Goal: Task Accomplishment & Management: Manage account settings

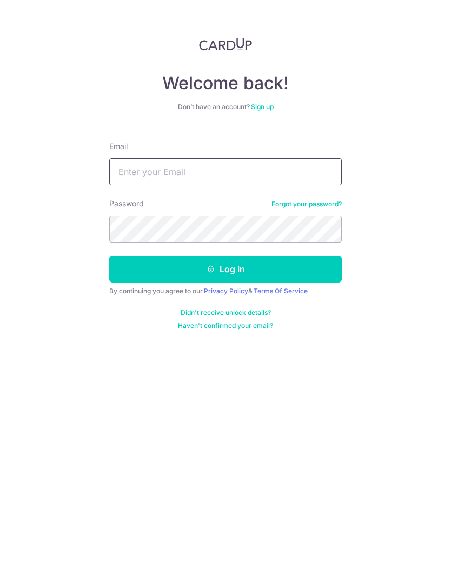
click at [300, 168] on input "Email" at bounding box center [225, 171] width 232 height 27
click at [291, 268] on button "Log in" at bounding box center [225, 269] width 232 height 27
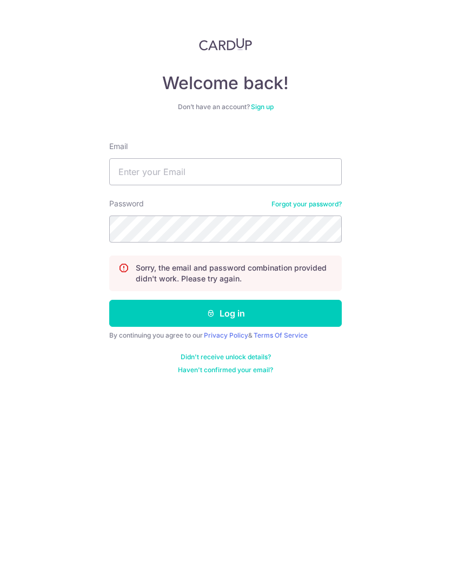
click at [325, 316] on button "Log in" at bounding box center [225, 313] width 232 height 27
click at [162, 149] on div "Email" at bounding box center [225, 163] width 232 height 44
click at [150, 183] on input "Email" at bounding box center [225, 171] width 232 height 27
type input "kangsheng21@gmail.com"
click at [325, 307] on button "Log in" at bounding box center [225, 313] width 232 height 27
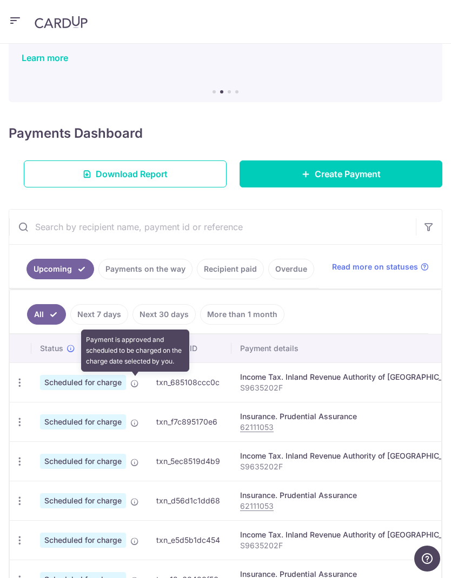
click at [133, 383] on icon at bounding box center [134, 383] width 9 height 9
click at [22, 382] on icon "button" at bounding box center [17, 382] width 11 height 11
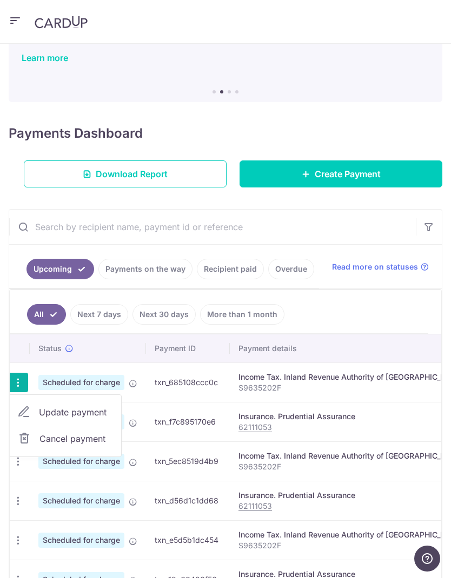
click at [49, 414] on span "Update payment" at bounding box center [76, 412] width 74 height 13
radio input "true"
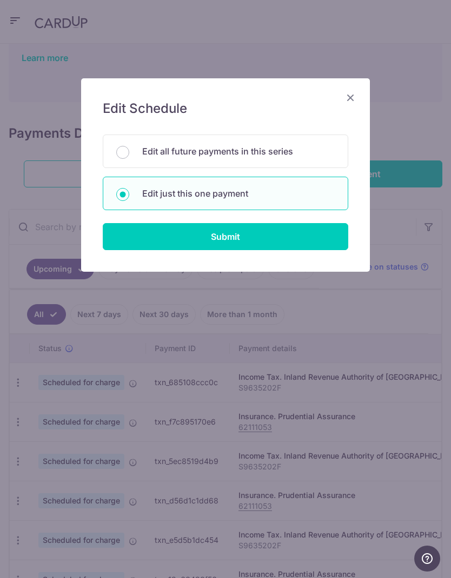
click at [330, 240] on input "Submit" at bounding box center [225, 236] width 245 height 27
radio input "true"
type input "105.72"
type input "21/10/2025"
type input "S9635202F"
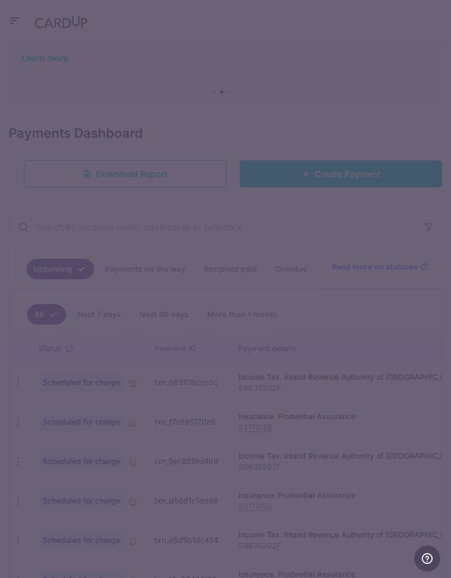
type input "VTAX25R"
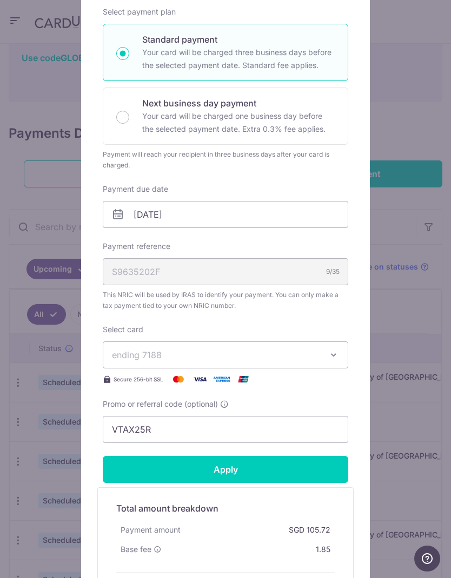
scroll to position [184, 0]
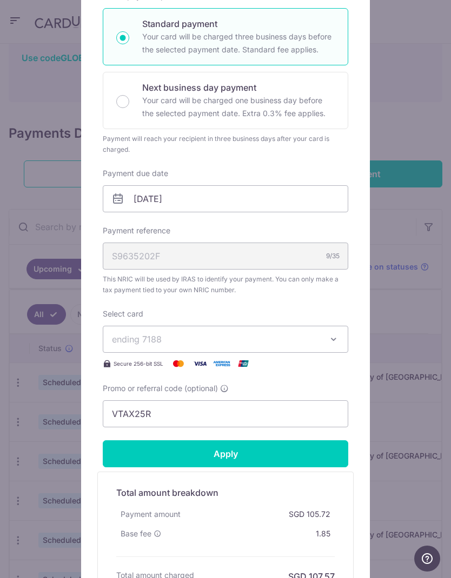
click at [335, 338] on icon "button" at bounding box center [333, 339] width 11 height 11
click at [339, 307] on div at bounding box center [226, 254] width 290 height 720
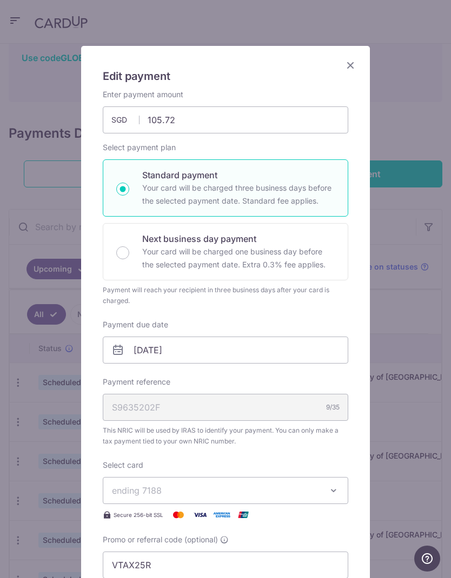
scroll to position [32, 0]
click at [351, 63] on icon "Close" at bounding box center [350, 66] width 13 height 14
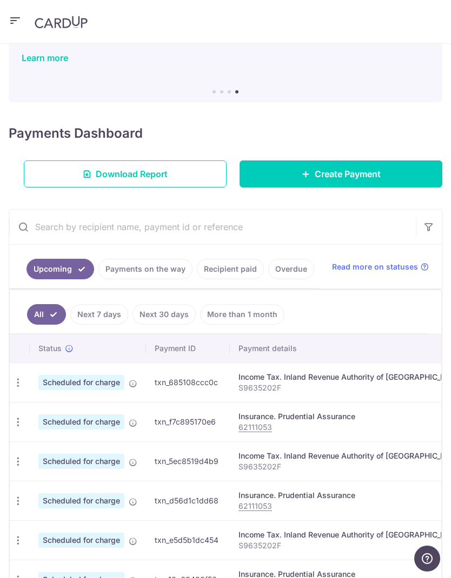
click at [19, 26] on icon "button" at bounding box center [15, 21] width 13 height 14
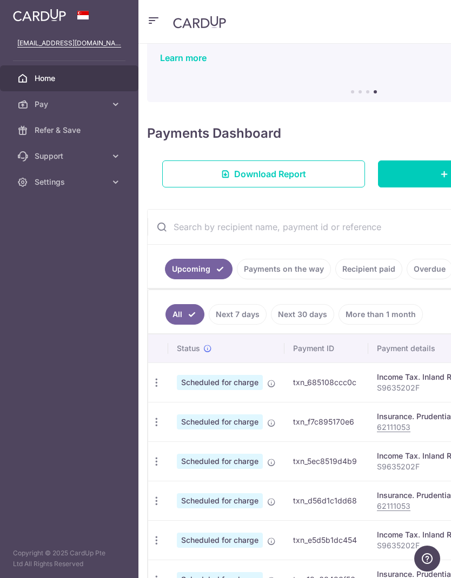
click at [163, 88] on div "PROMO Enjoy lowered fees on your payments on CardUp See our list of ongoing pro…" at bounding box center [363, 36] width 433 height 106
click at [166, 62] on link "Learn more" at bounding box center [183, 57] width 46 height 11
click at [37, 335] on aside "kangsheng21@gmail.com Home Pay Payments Recipients Cards Refer & Save Support F…" at bounding box center [69, 289] width 138 height 578
click at [151, 16] on icon "button" at bounding box center [153, 21] width 13 height 14
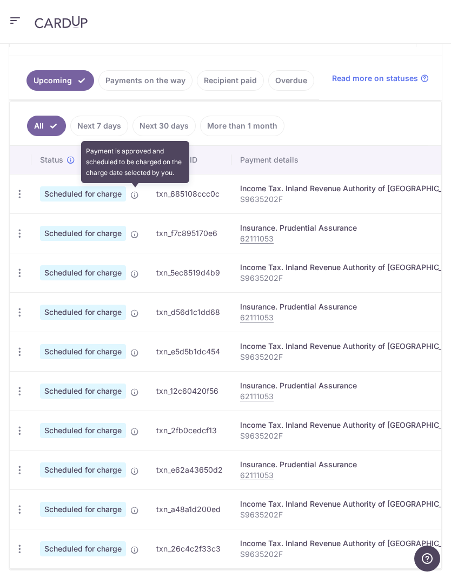
click at [138, 196] on icon at bounding box center [134, 195] width 9 height 9
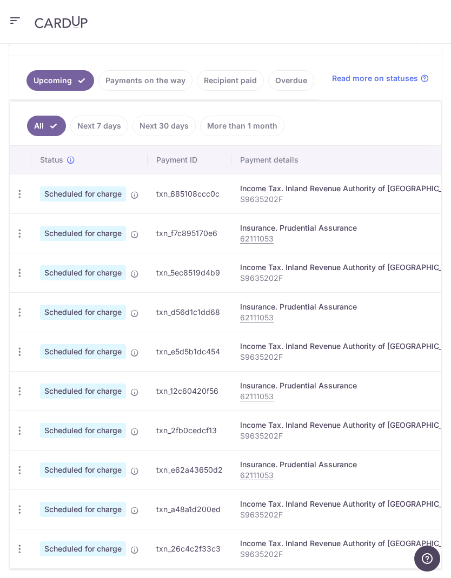
click at [69, 190] on span "Scheduled for charge" at bounding box center [83, 193] width 86 height 15
click at [30, 189] on td "Update payment Cancel payment" at bounding box center [21, 193] width 22 height 39
click at [22, 194] on icon "button" at bounding box center [19, 194] width 11 height 11
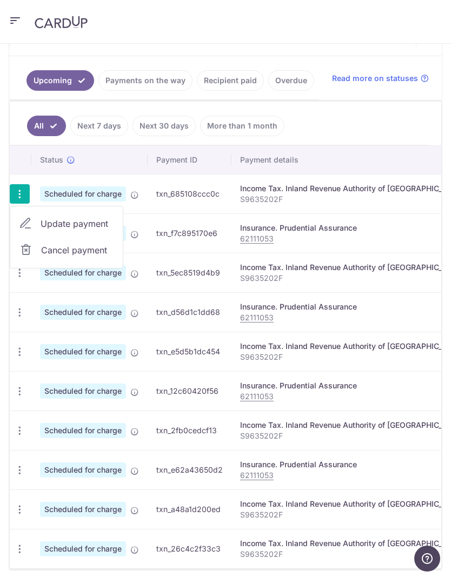
click at [187, 209] on div at bounding box center [225, 289] width 451 height 578
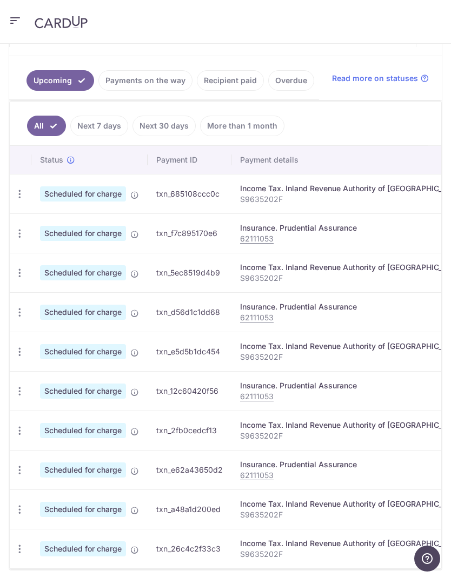
click at [22, 228] on icon "button" at bounding box center [19, 233] width 11 height 11
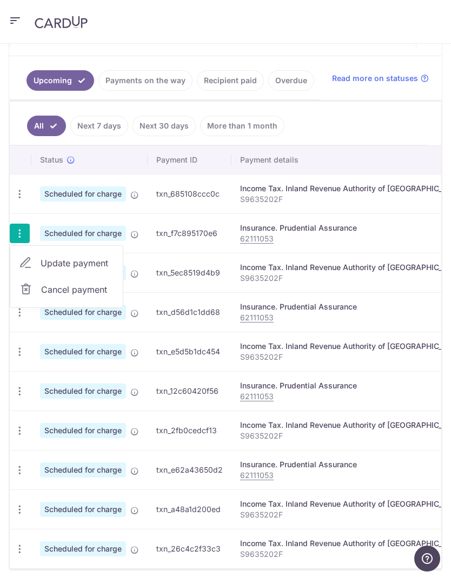
click at [53, 289] on span "Cancel payment" at bounding box center [77, 289] width 72 height 13
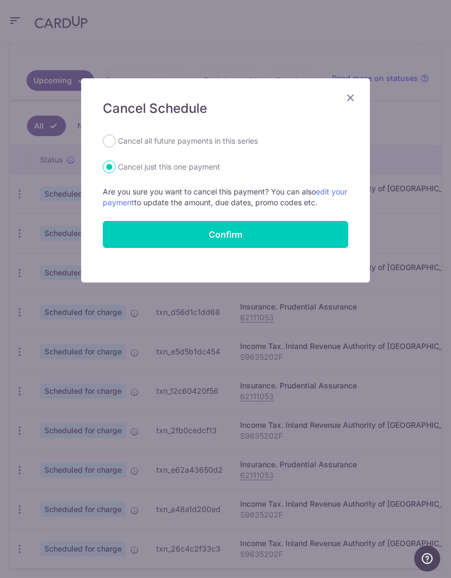
click at [349, 96] on icon "Close" at bounding box center [350, 98] width 13 height 14
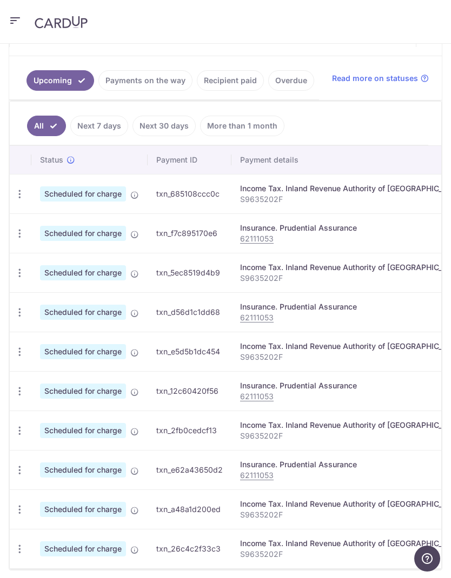
click at [22, 231] on icon "button" at bounding box center [19, 233] width 11 height 11
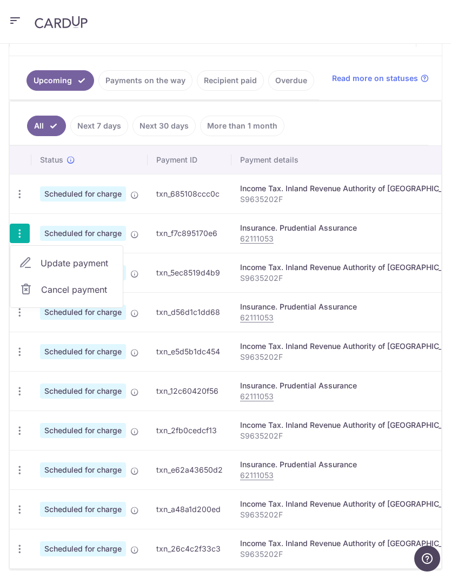
click at [38, 292] on link "Cancel payment" at bounding box center [66, 289] width 112 height 27
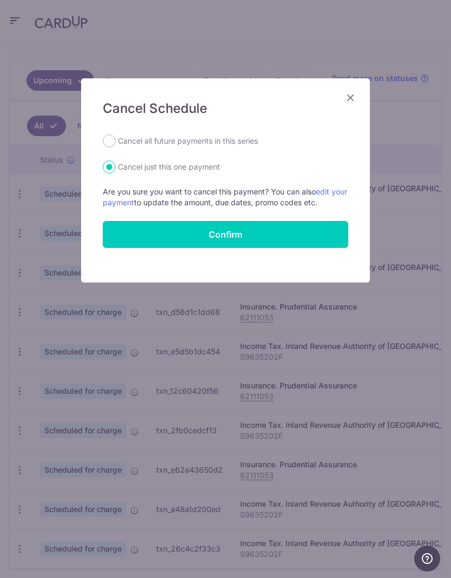
click at [324, 231] on button "Confirm" at bounding box center [225, 234] width 245 height 27
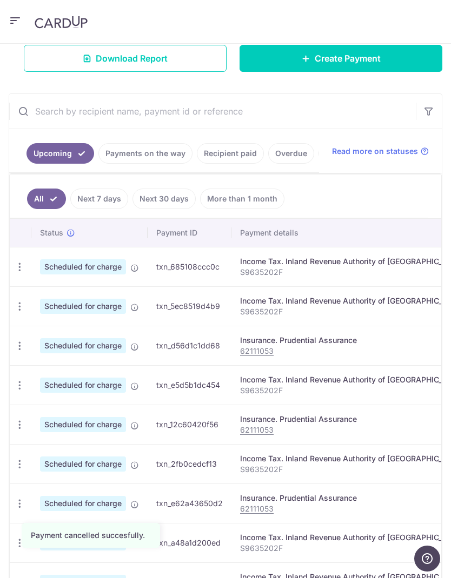
scroll to position [197, 0]
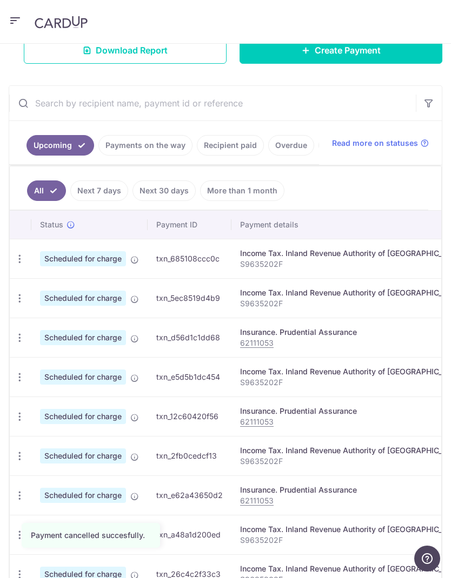
click at [23, 255] on icon "button" at bounding box center [19, 258] width 11 height 11
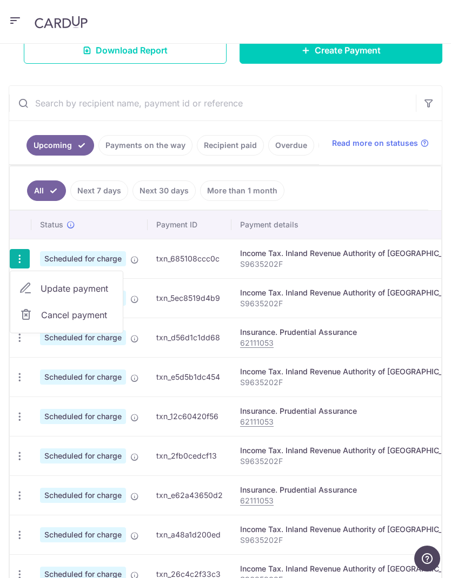
click at [405, 290] on div at bounding box center [225, 289] width 451 height 578
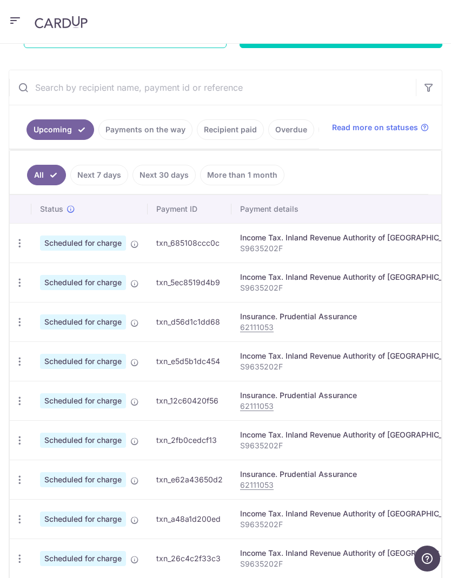
scroll to position [0, 0]
click at [17, 281] on icon "button" at bounding box center [19, 282] width 11 height 11
click at [412, 315] on div at bounding box center [225, 289] width 451 height 578
click at [18, 239] on icon "button" at bounding box center [19, 243] width 11 height 11
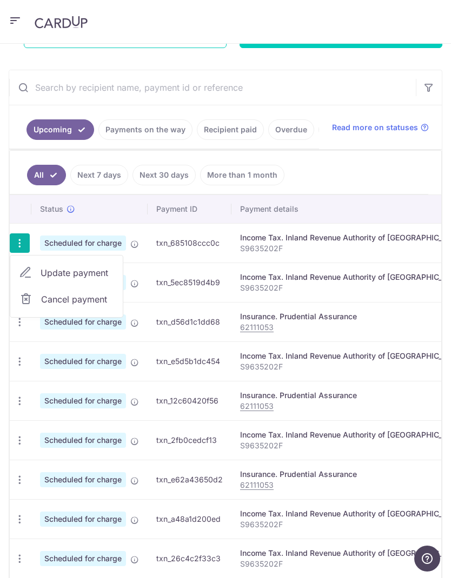
click at [46, 299] on span "Cancel payment" at bounding box center [77, 299] width 72 height 13
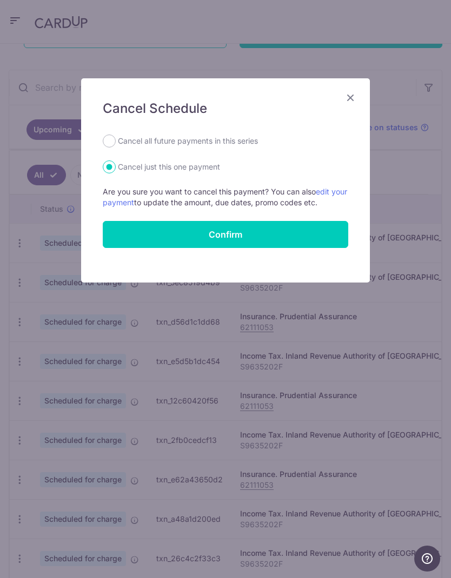
click at [329, 237] on button "Confirm" at bounding box center [225, 234] width 245 height 27
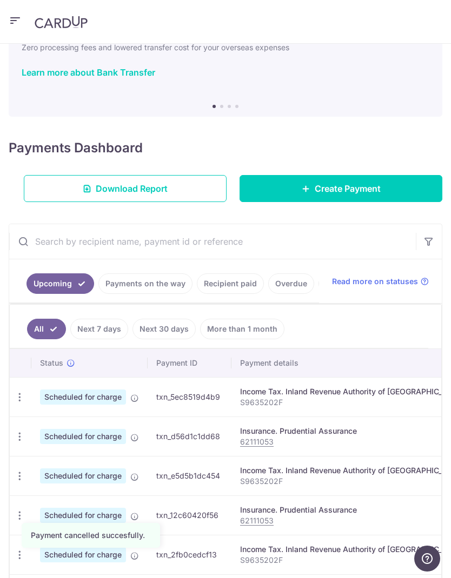
scroll to position [58, 0]
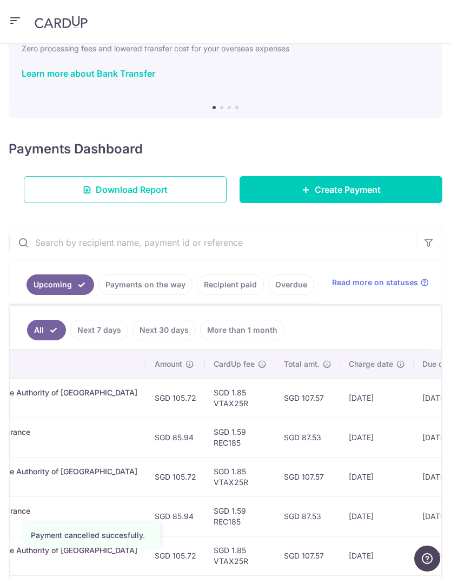
click at [366, 186] on span "Create Payment" at bounding box center [348, 189] width 66 height 13
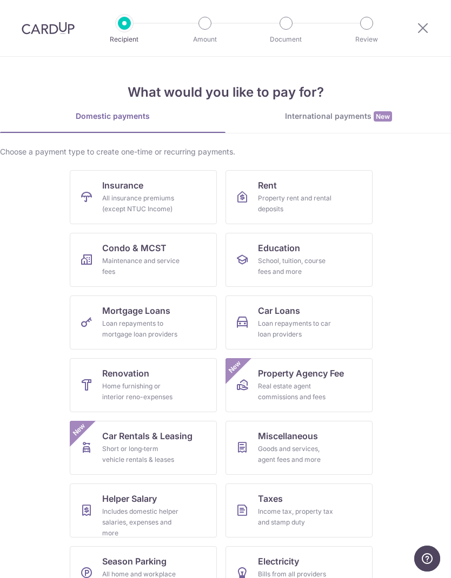
click at [99, 184] on link "Insurance All insurance premiums (except NTUC Income)" at bounding box center [143, 197] width 147 height 54
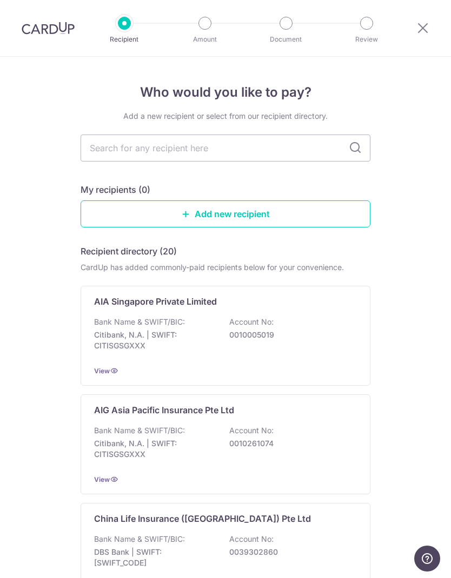
click at [298, 153] on input "text" at bounding box center [226, 148] width 290 height 27
type input "pru"
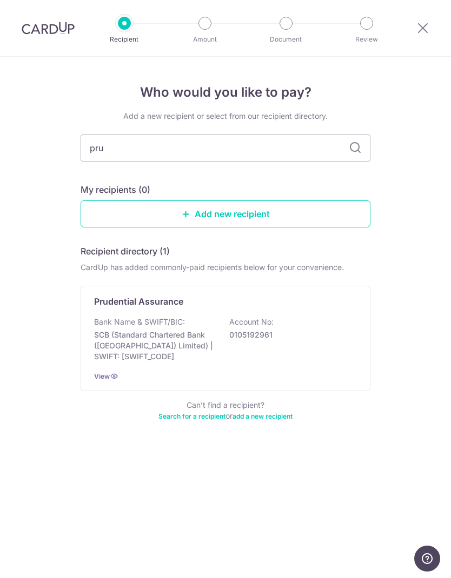
click at [102, 323] on p "Bank Name & SWIFT/BIC:" at bounding box center [139, 322] width 91 height 11
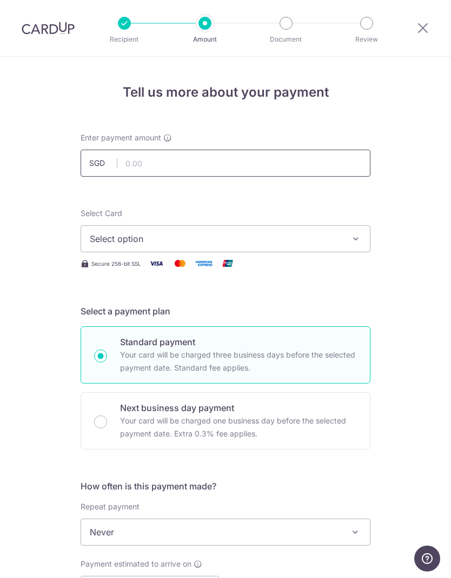
click at [337, 162] on input "text" at bounding box center [226, 163] width 290 height 27
click at [129, 160] on input "text" at bounding box center [226, 163] width 290 height 27
type input "85.94"
click at [355, 238] on icon "button" at bounding box center [355, 238] width 11 height 11
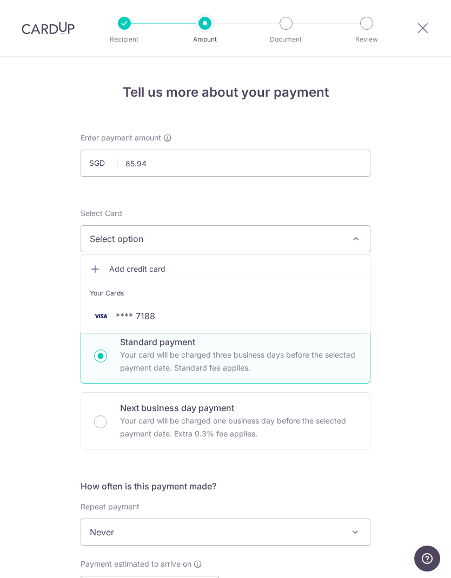
click at [325, 266] on span "Add credit card" at bounding box center [235, 269] width 252 height 11
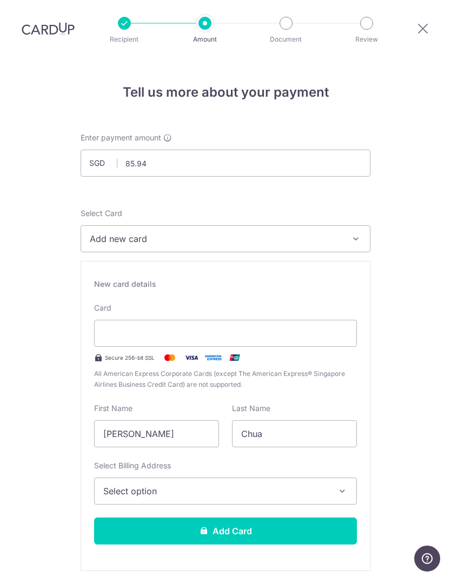
click at [355, 233] on icon "button" at bounding box center [355, 238] width 11 height 11
click at [322, 310] on span "**** 7188" at bounding box center [225, 316] width 271 height 13
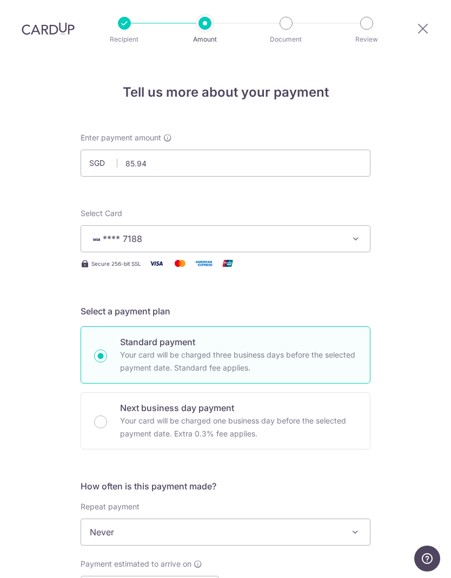
click at [363, 225] on button "**** 7188" at bounding box center [226, 238] width 290 height 27
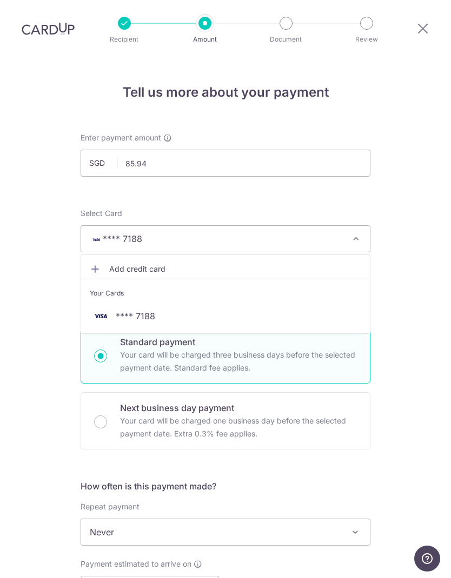
click at [333, 264] on span "Add credit card" at bounding box center [235, 269] width 252 height 11
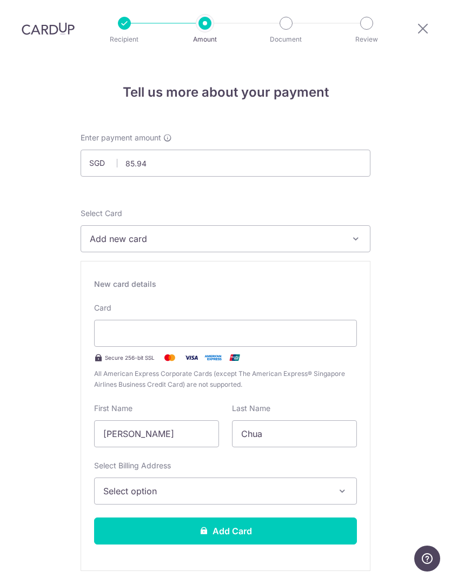
click at [138, 320] on div at bounding box center [225, 333] width 263 height 27
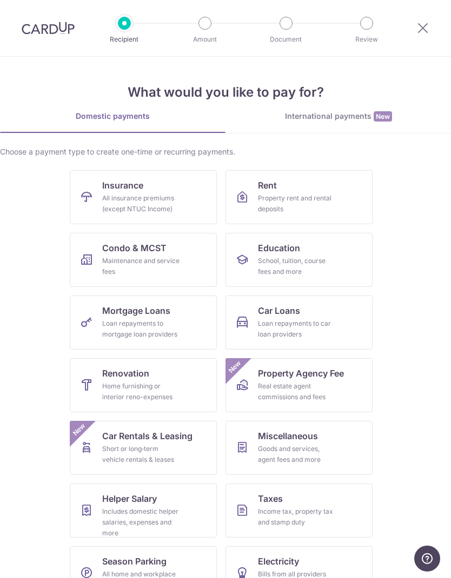
click at [421, 34] on icon at bounding box center [422, 28] width 13 height 14
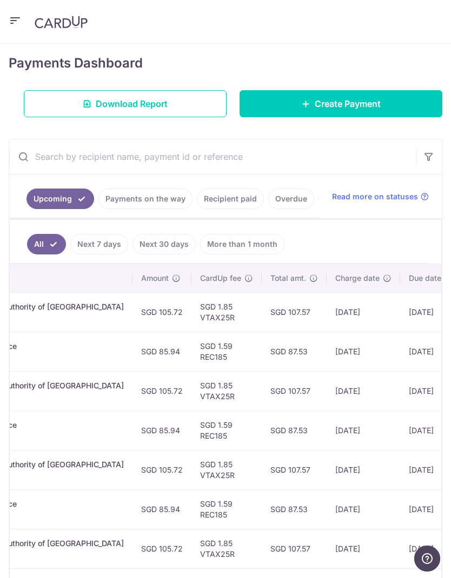
scroll to position [0, 340]
